Goal: Task Accomplishment & Management: Manage account settings

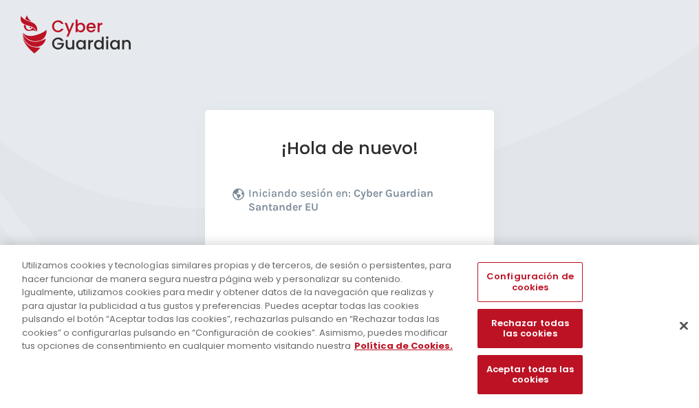
scroll to position [169, 0]
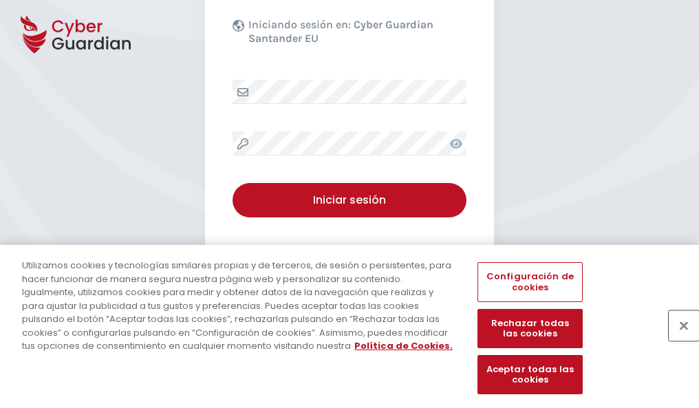
click at [677, 340] on button "Cerrar" at bounding box center [684, 325] width 30 height 30
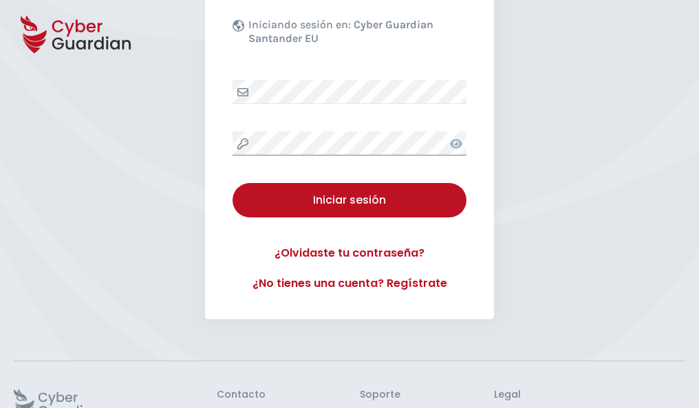
scroll to position [268, 0]
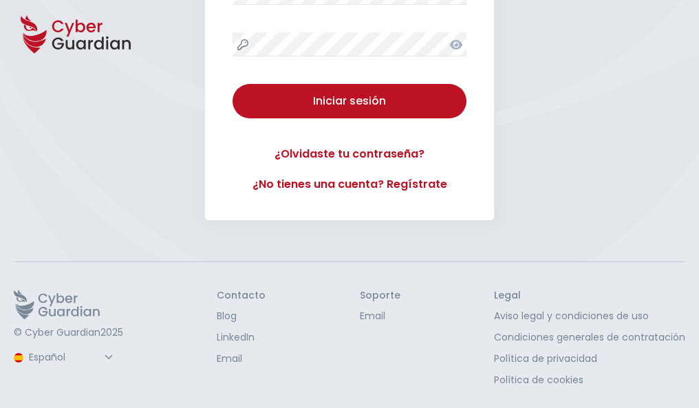
click at [233, 84] on button "Iniciar sesión" at bounding box center [350, 101] width 234 height 34
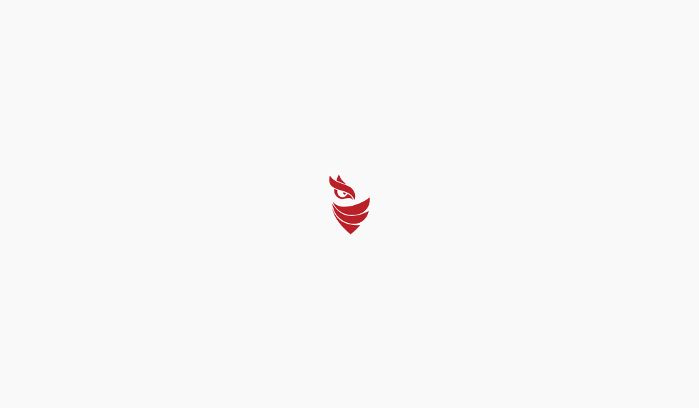
scroll to position [0, 0]
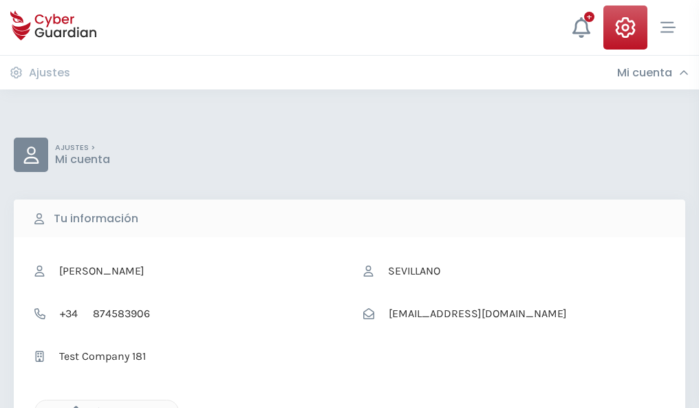
click at [72, 407] on icon "button" at bounding box center [73, 412] width 12 height 12
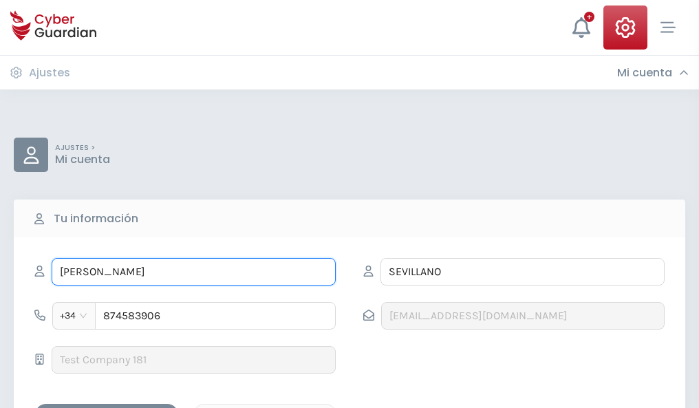
click at [193, 272] on input "DAVID" at bounding box center [194, 272] width 284 height 28
type input "D"
type input "Estefanía"
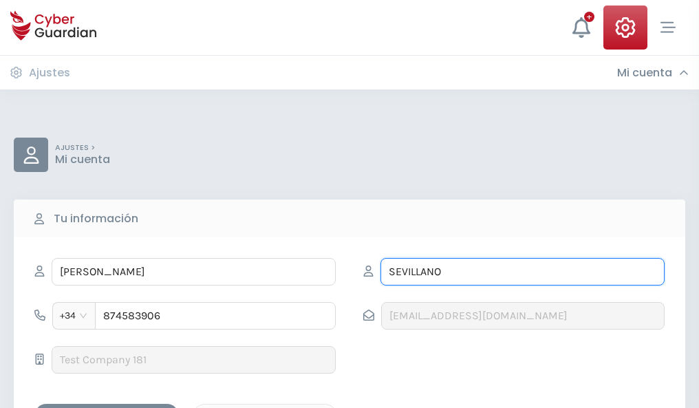
click at [523, 272] on input "SEVILLANO" at bounding box center [523, 272] width 284 height 28
type input "S"
type input "Zapata"
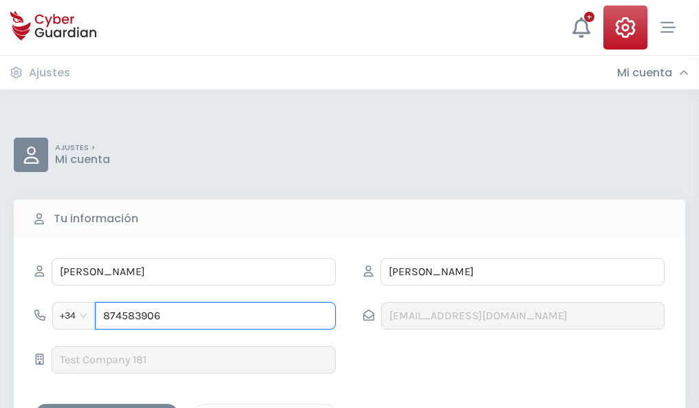
click at [215, 316] on input "874583906" at bounding box center [215, 316] width 241 height 28
type input "8"
type input "669563974"
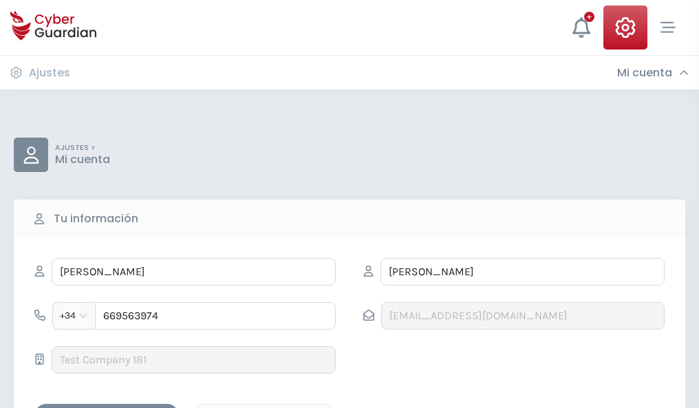
click at [107, 408] on div "Guardar cambios" at bounding box center [107, 416] width 124 height 17
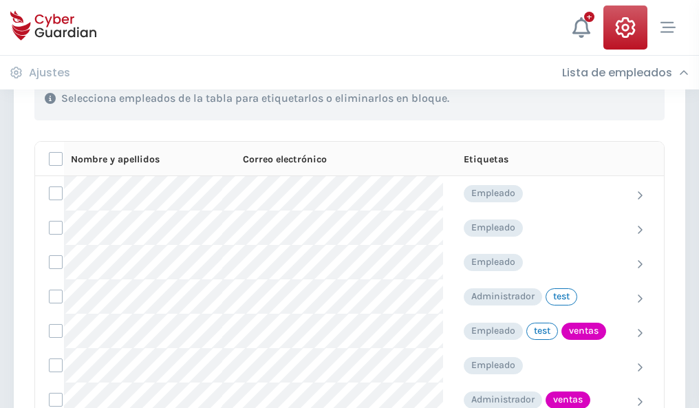
scroll to position [624, 0]
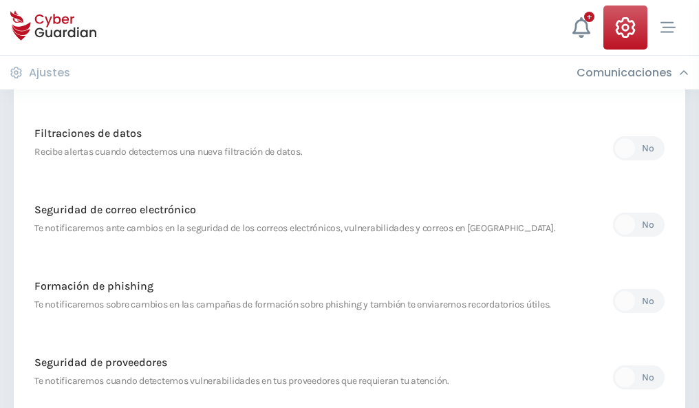
scroll to position [725, 0]
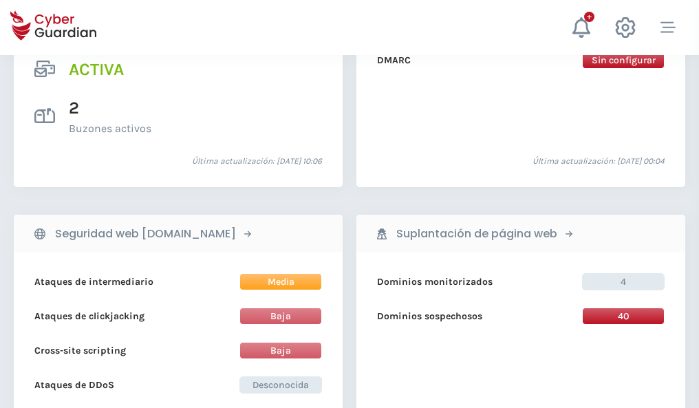
scroll to position [1399, 0]
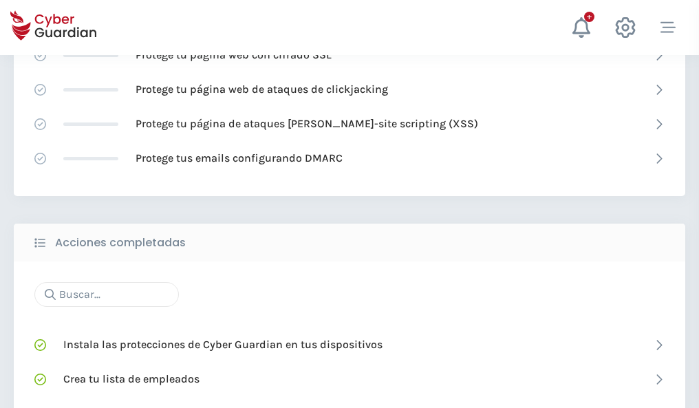
scroll to position [917, 0]
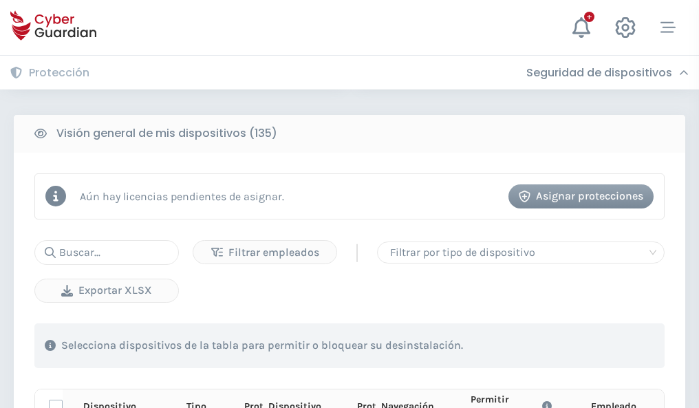
scroll to position [1216, 0]
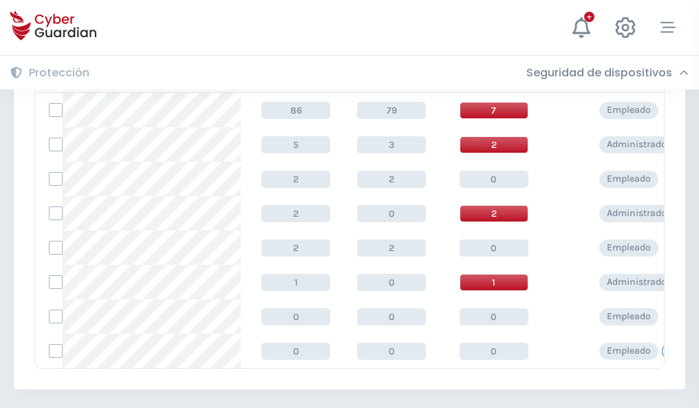
scroll to position [639, 0]
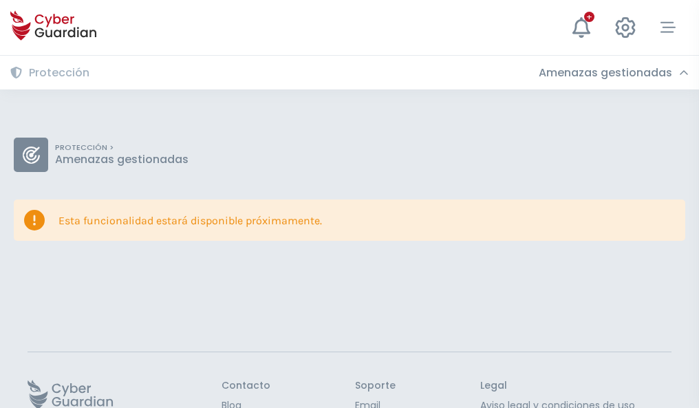
scroll to position [89, 0]
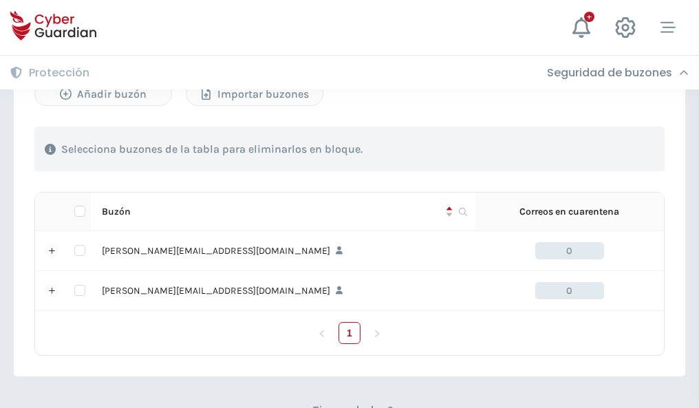
scroll to position [598, 0]
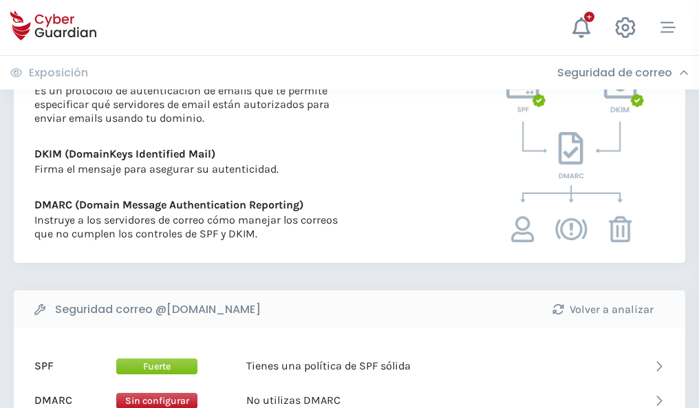
scroll to position [743, 0]
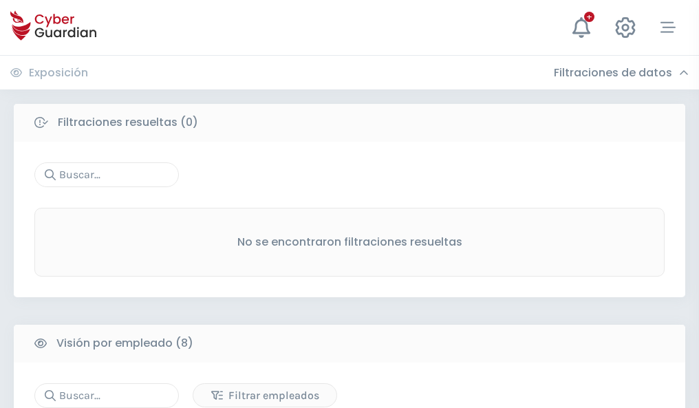
scroll to position [1173, 0]
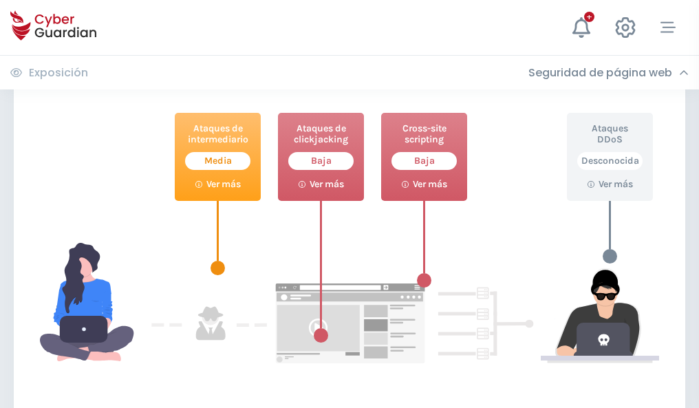
scroll to position [750, 0]
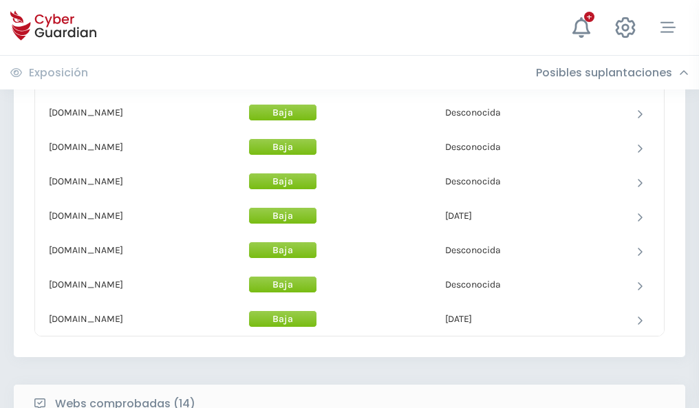
scroll to position [1342, 0]
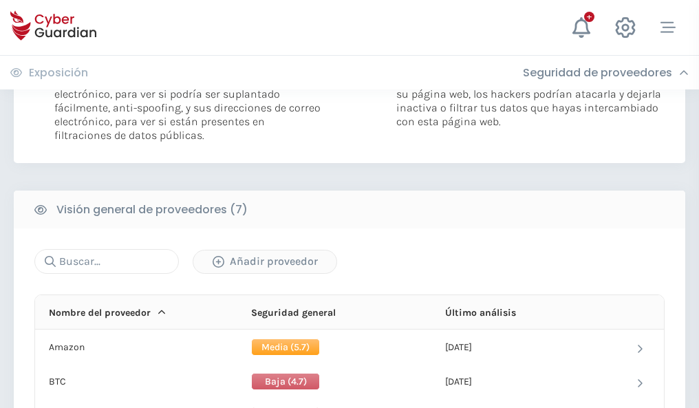
scroll to position [922, 0]
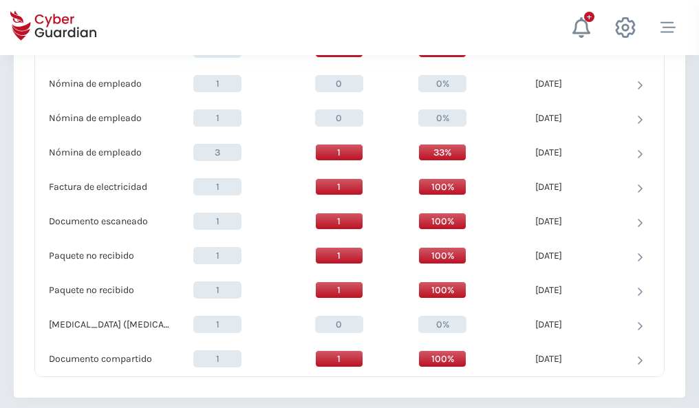
scroll to position [1427, 0]
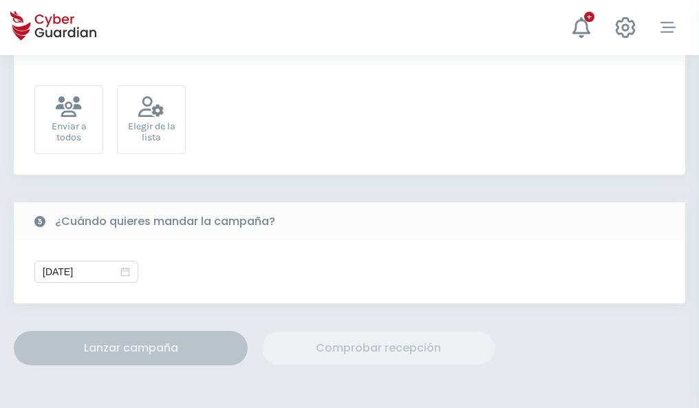
scroll to position [504, 0]
